Goal: Information Seeking & Learning: Learn about a topic

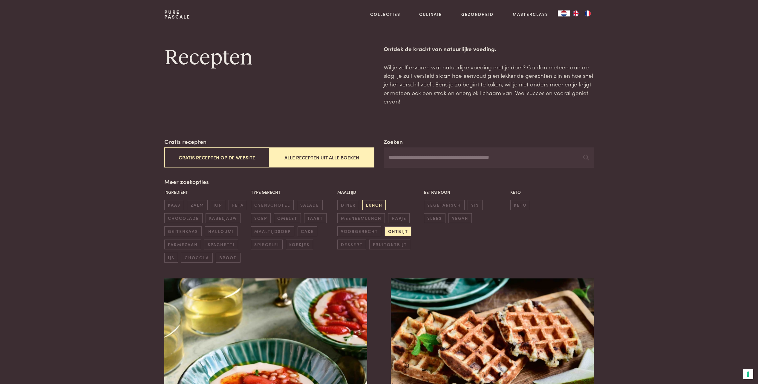
click at [380, 205] on span "lunch" at bounding box center [374, 205] width 23 height 10
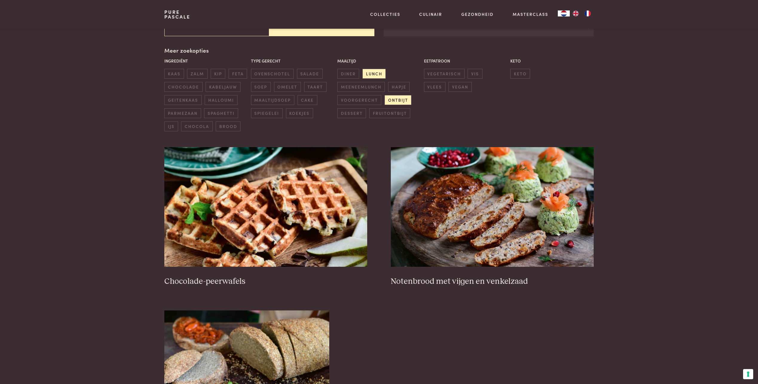
scroll to position [137, 0]
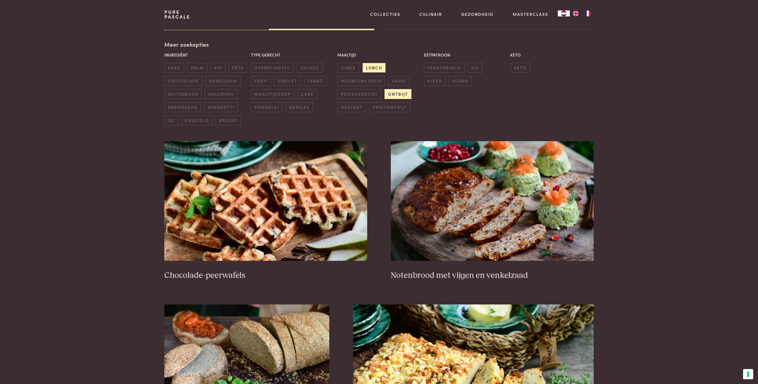
click at [403, 94] on span "ontbijt" at bounding box center [398, 94] width 27 height 10
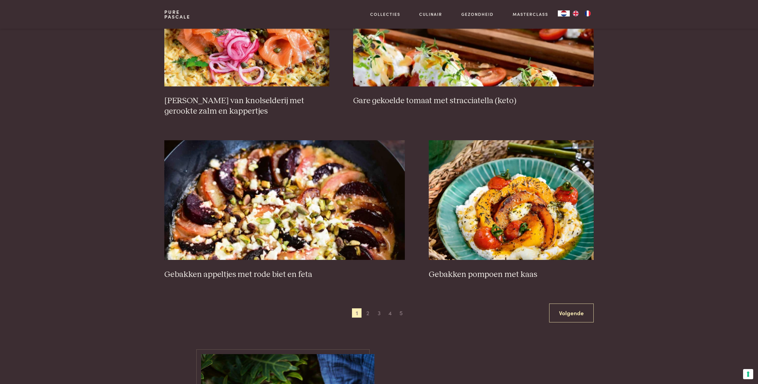
scroll to position [1034, 0]
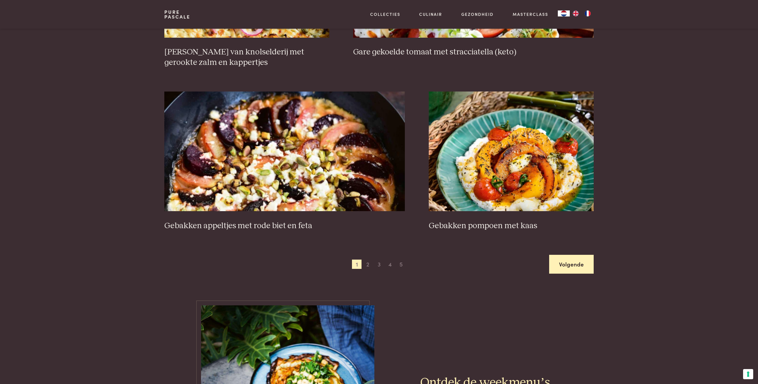
click at [571, 264] on link "Volgende" at bounding box center [571, 264] width 45 height 19
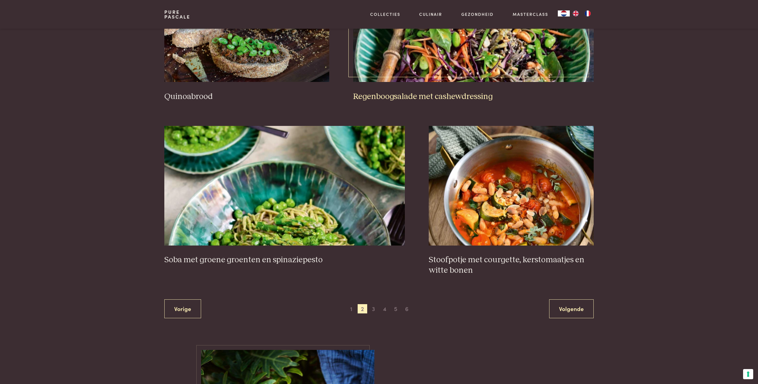
scroll to position [974, 0]
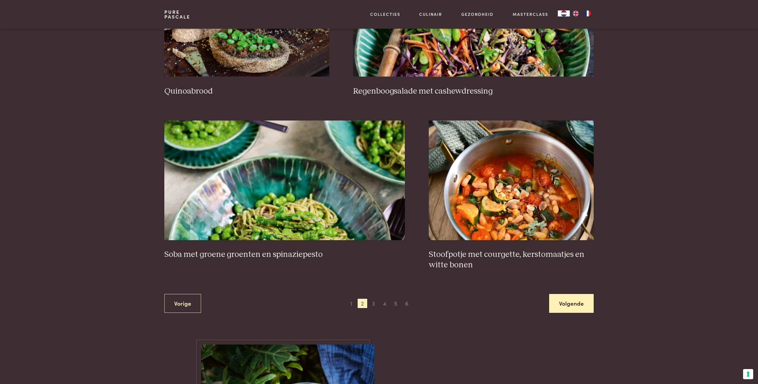
click at [573, 306] on link "Volgende" at bounding box center [571, 303] width 45 height 19
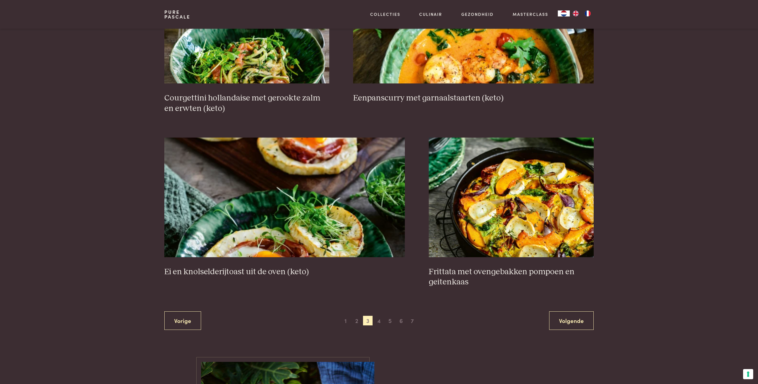
scroll to position [974, 0]
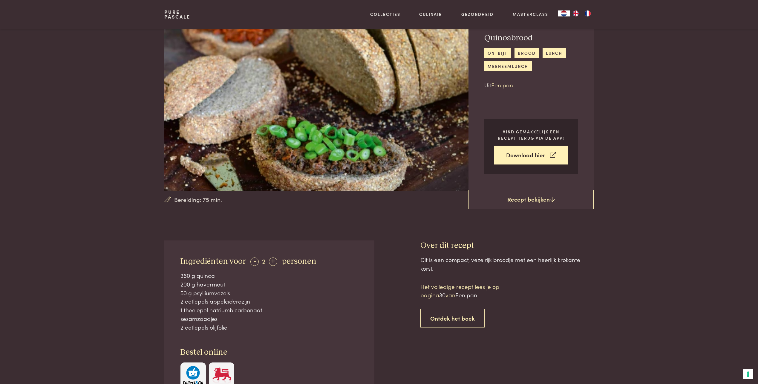
scroll to position [60, 0]
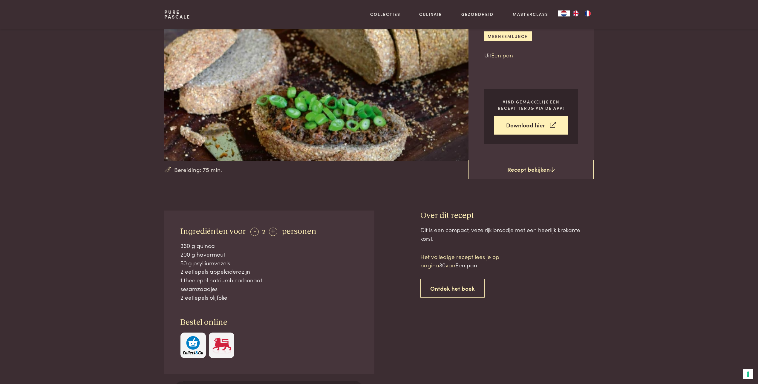
drag, startPoint x: 232, startPoint y: 264, endPoint x: 193, endPoint y: 266, distance: 39.5
click at [193, 266] on div "50 g psylliumvezels" at bounding box center [270, 263] width 178 height 9
drag, startPoint x: 193, startPoint y: 266, endPoint x: 330, endPoint y: 262, distance: 137.0
click at [330, 262] on div "50 g psylliumvezels" at bounding box center [270, 263] width 178 height 9
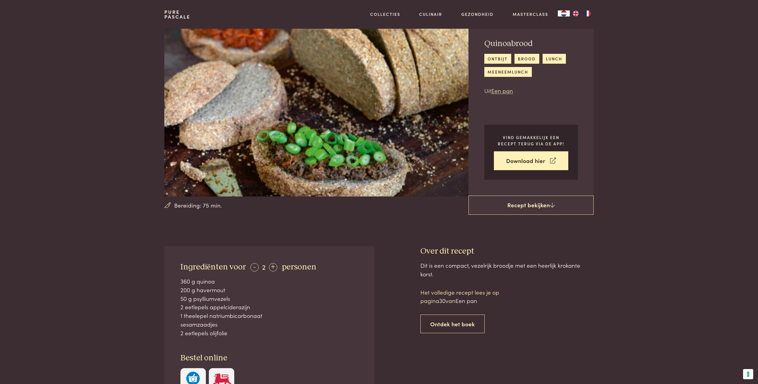
scroll to position [0, 0]
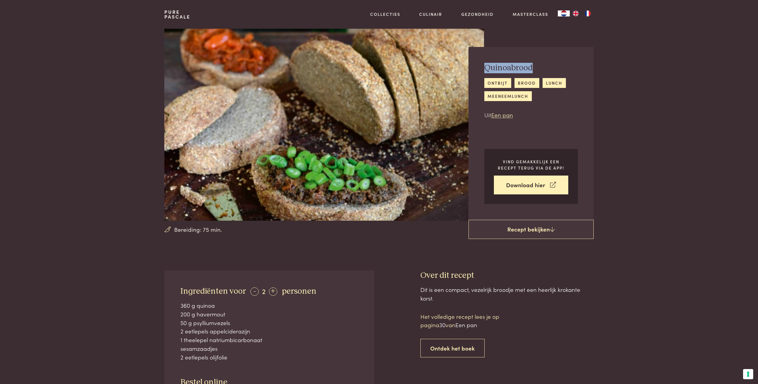
drag, startPoint x: 540, startPoint y: 65, endPoint x: 485, endPoint y: 63, distance: 55.1
click at [485, 63] on h2 "Quinoabrood" at bounding box center [532, 68] width 94 height 10
copy h2 "Quinoabrood"
